Goal: Check status: Check status

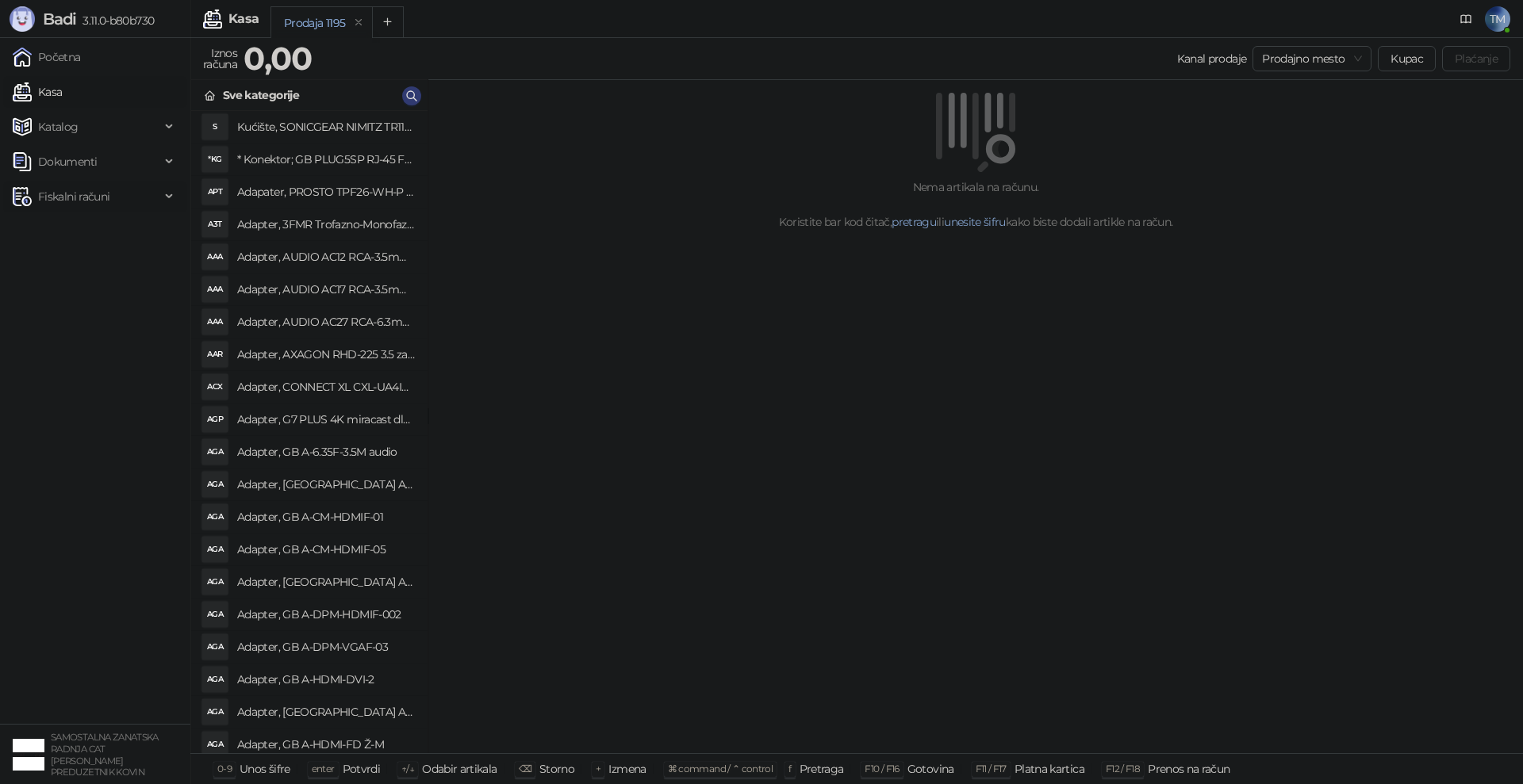
click at [77, 199] on span "Fiskalni računi" at bounding box center [74, 197] width 72 height 32
click at [78, 264] on link "Po danima" at bounding box center [59, 266] width 81 height 32
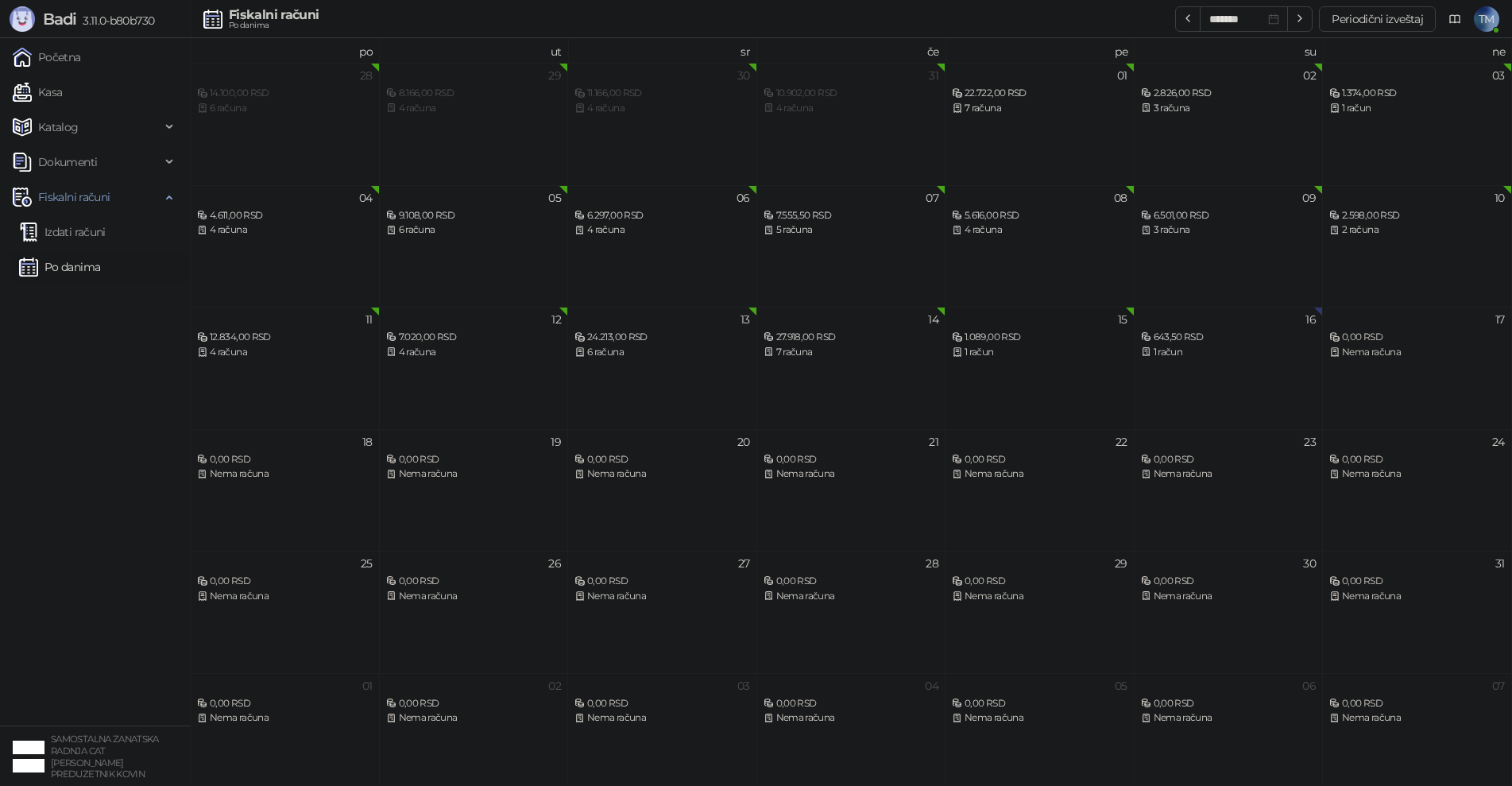
click at [1020, 357] on div "1 račun" at bounding box center [1040, 353] width 176 height 15
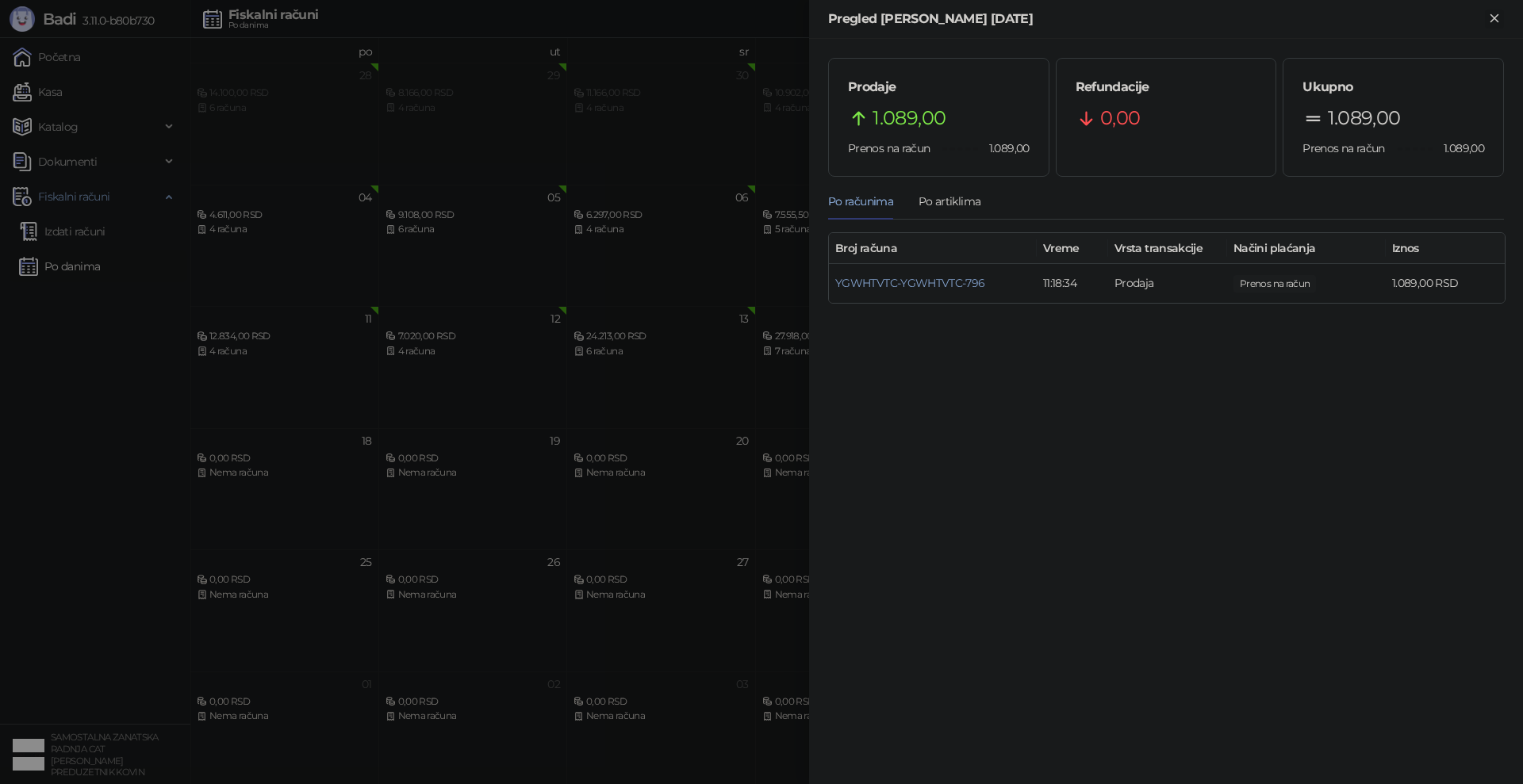
click at [1493, 18] on icon "Zatvori" at bounding box center [1494, 18] width 8 height 8
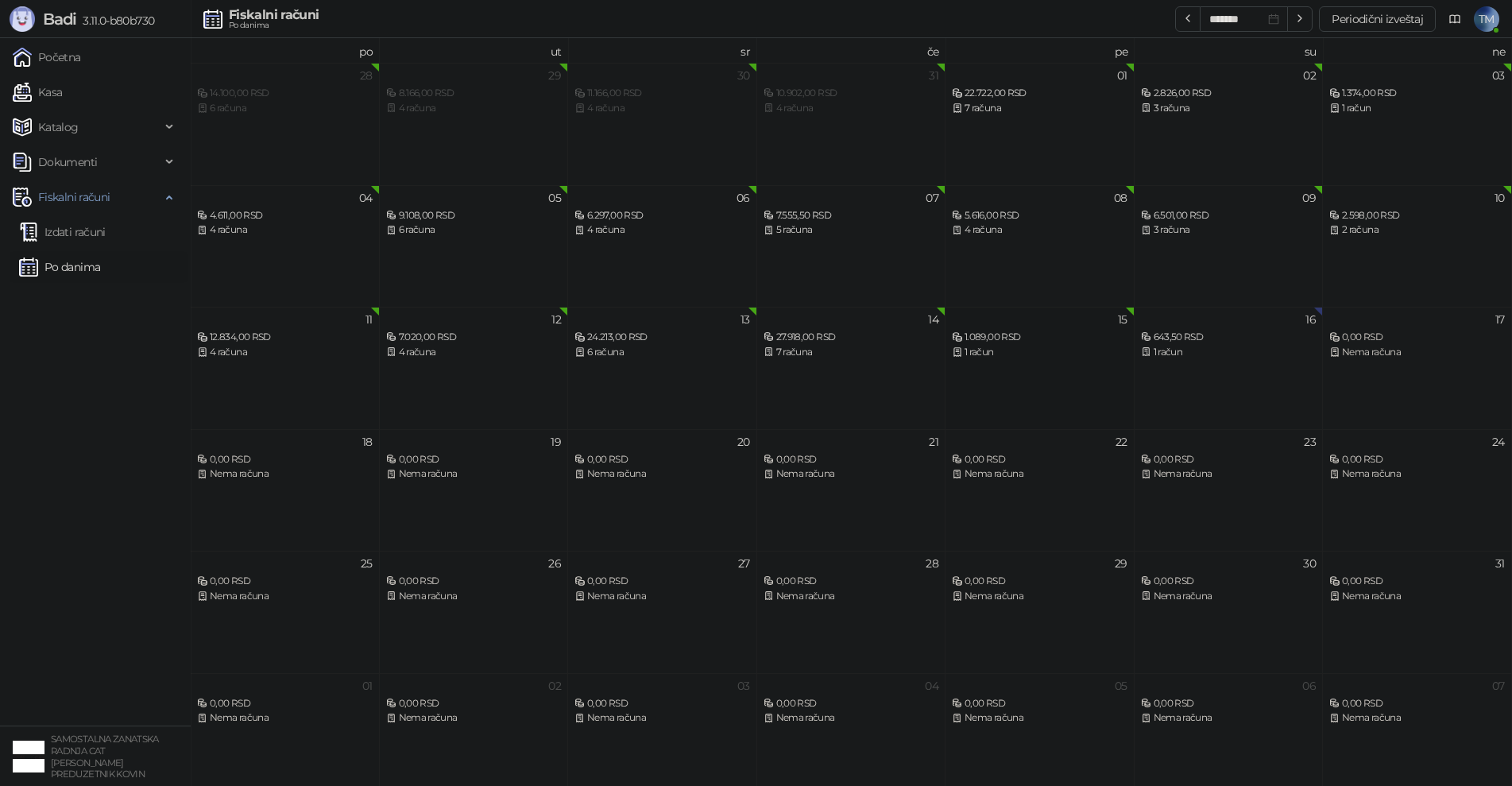
click at [1091, 352] on div "1 račun" at bounding box center [1040, 353] width 176 height 15
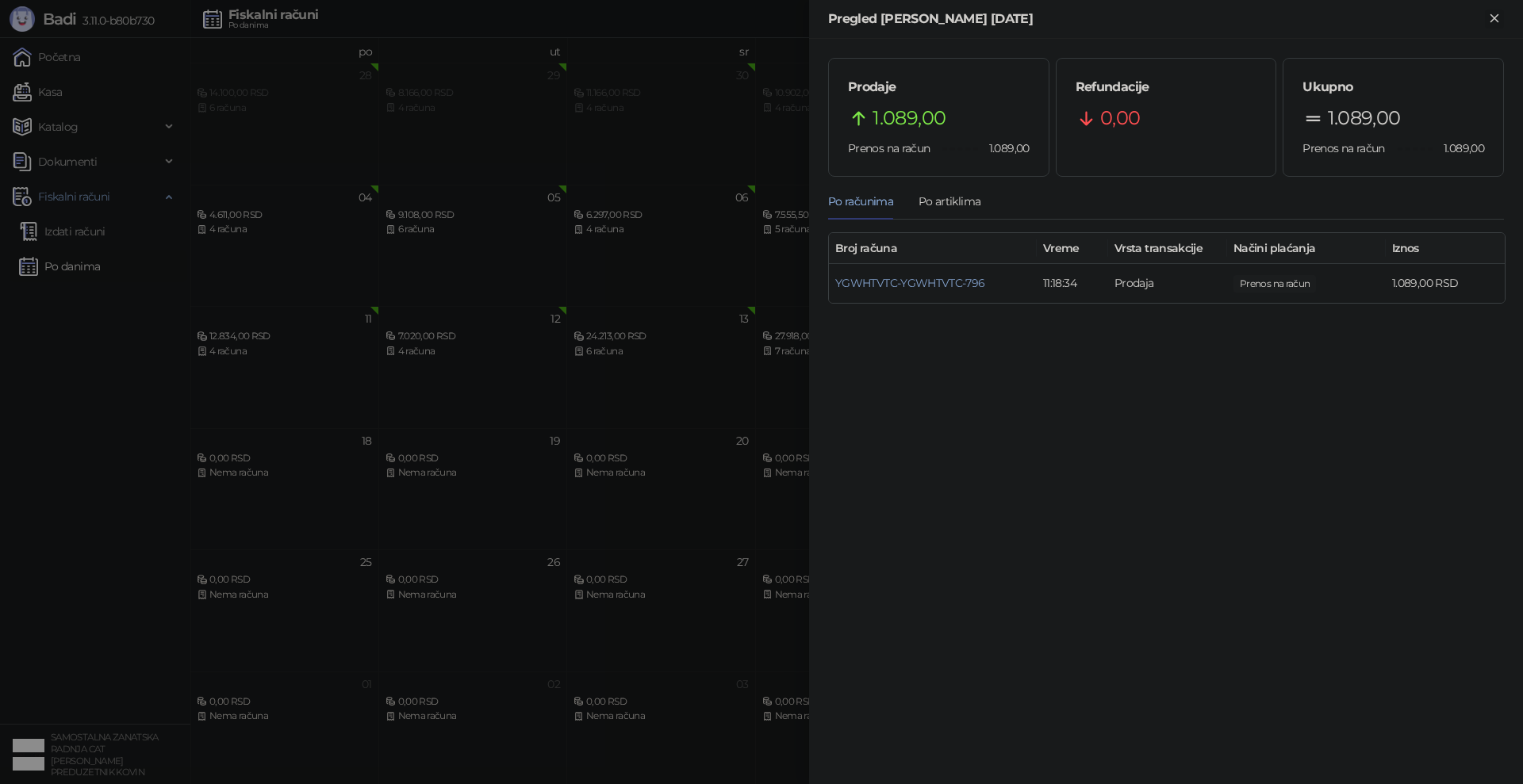
click at [1493, 16] on icon "Zatvori" at bounding box center [1494, 18] width 8 height 8
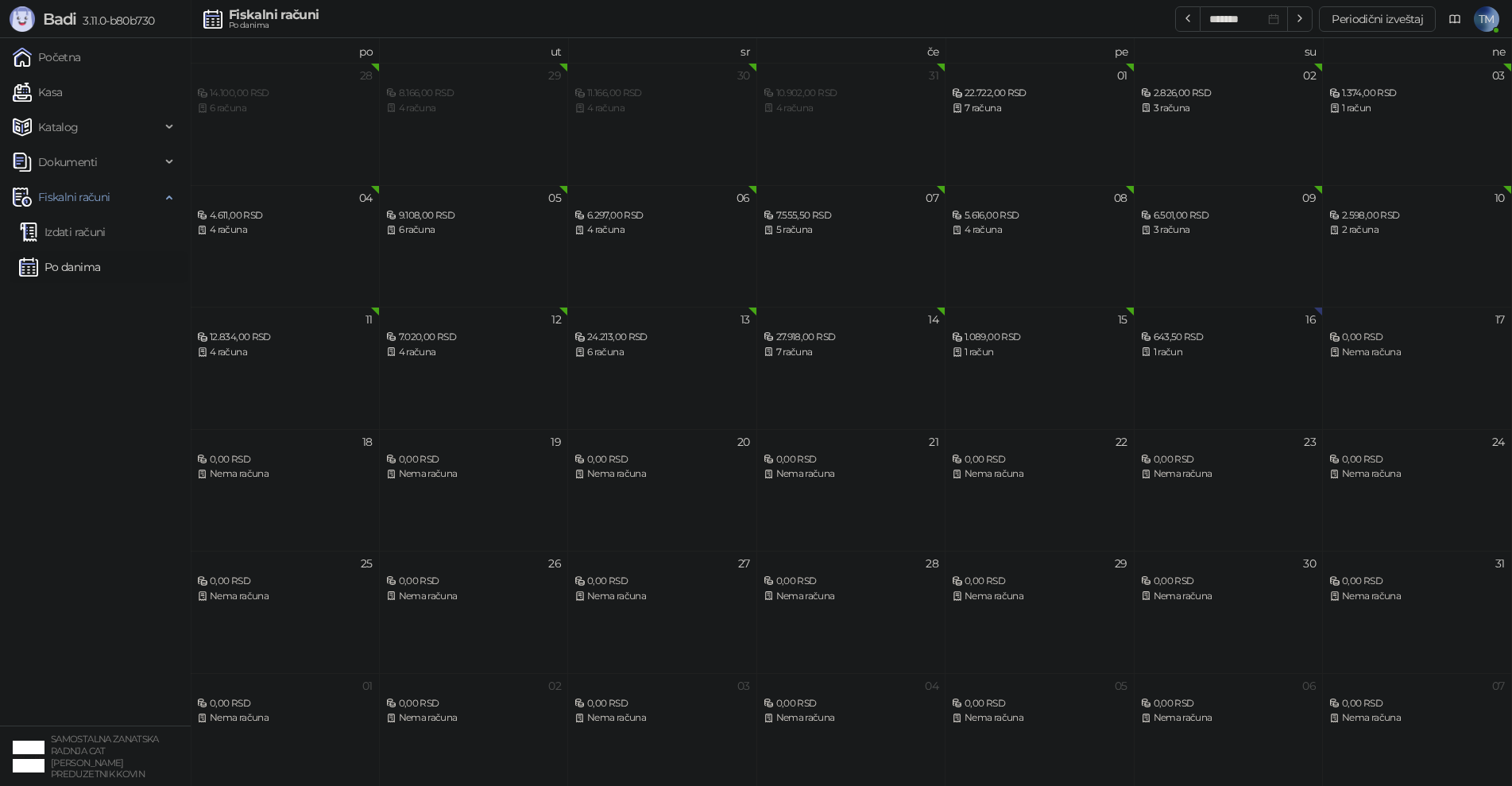
click at [1242, 337] on div "643,50 RSD" at bounding box center [1229, 337] width 176 height 15
